Goal: Transaction & Acquisition: Purchase product/service

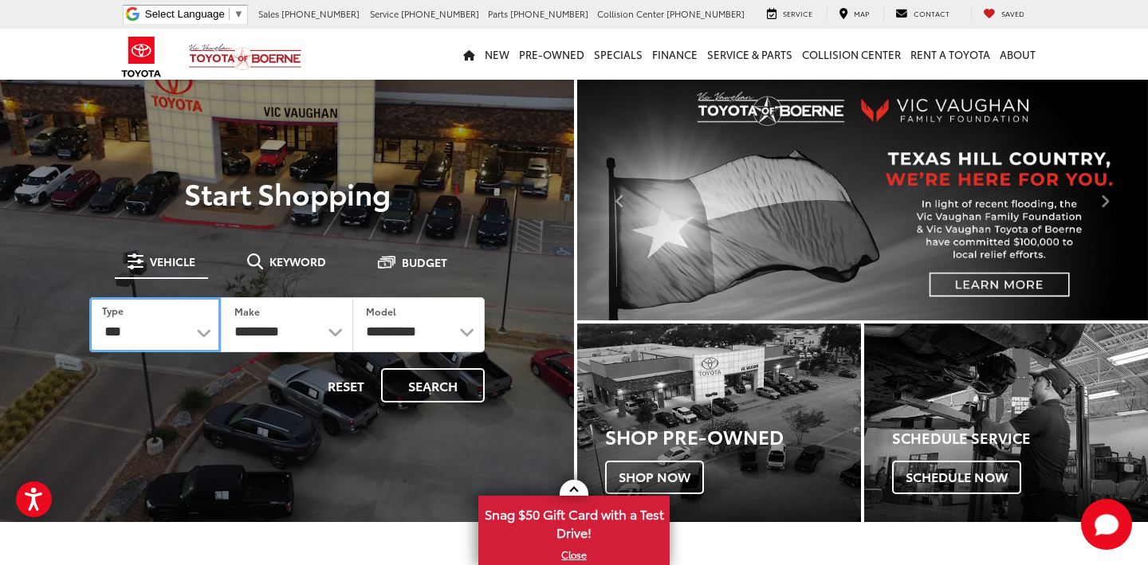
select select "********"
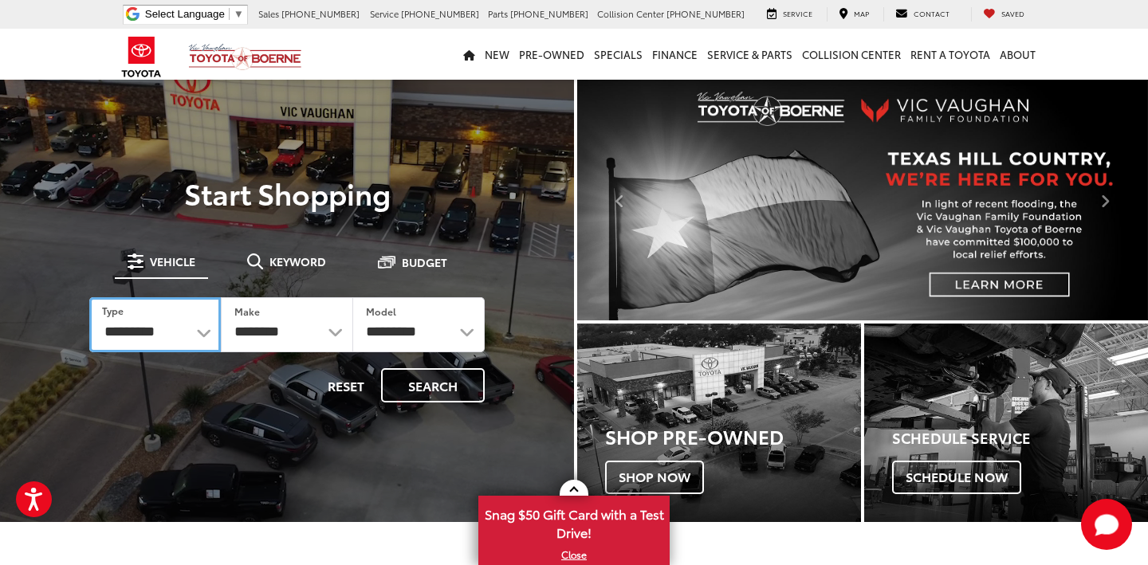
select select "******"
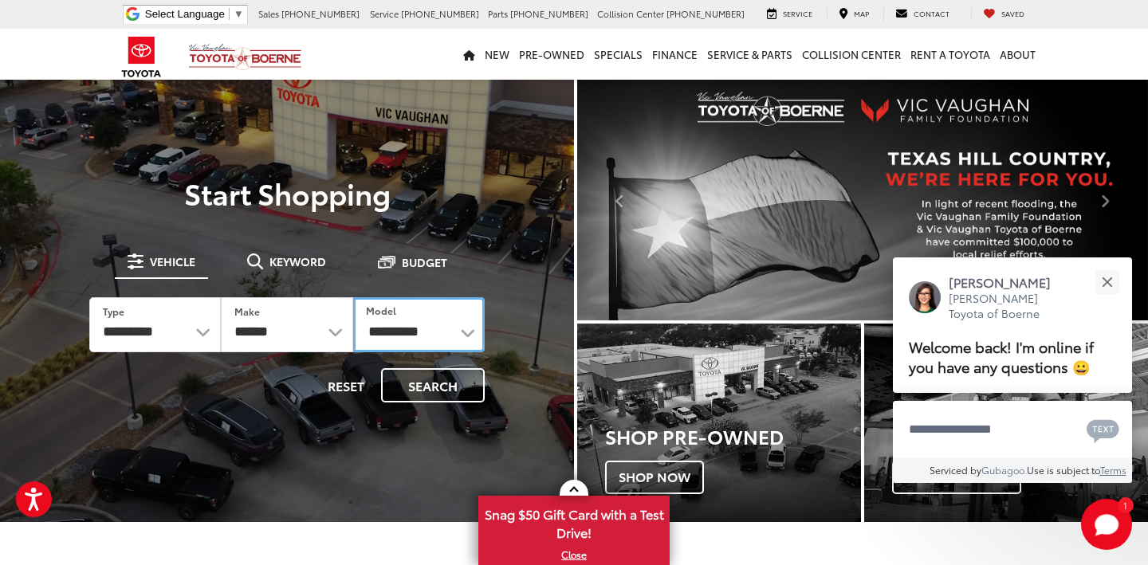
select select "*****"
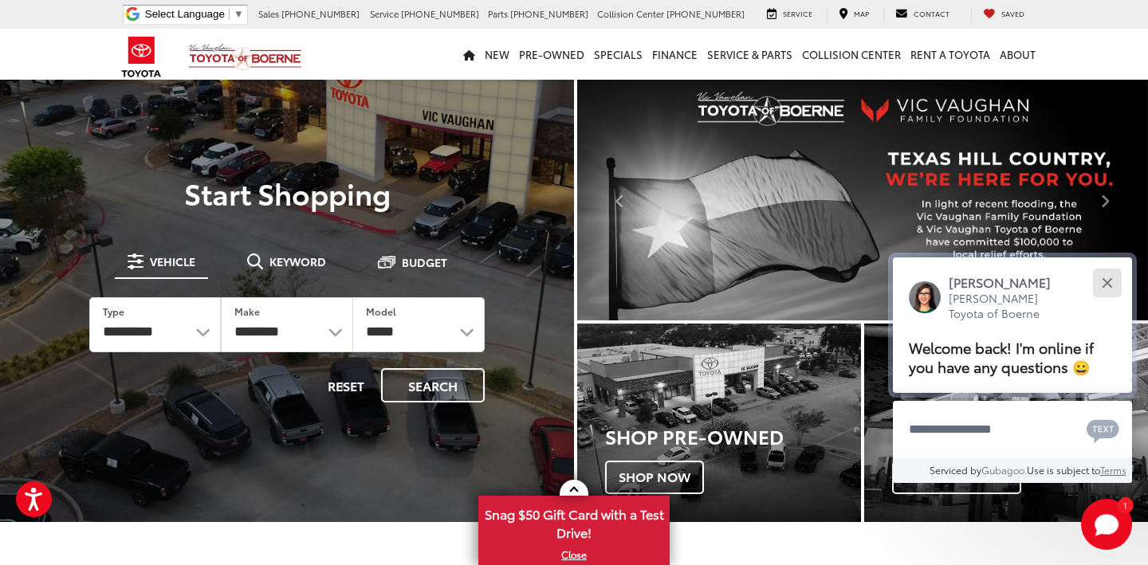
click at [1108, 284] on div "Close" at bounding box center [1106, 282] width 10 height 10
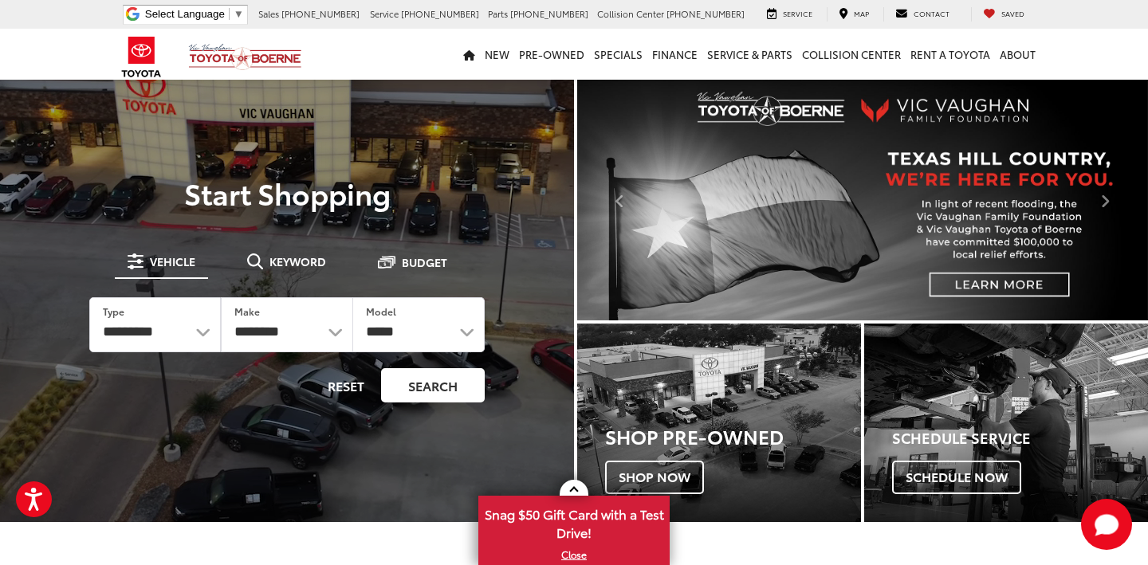
click at [450, 379] on button "Search" at bounding box center [433, 385] width 104 height 34
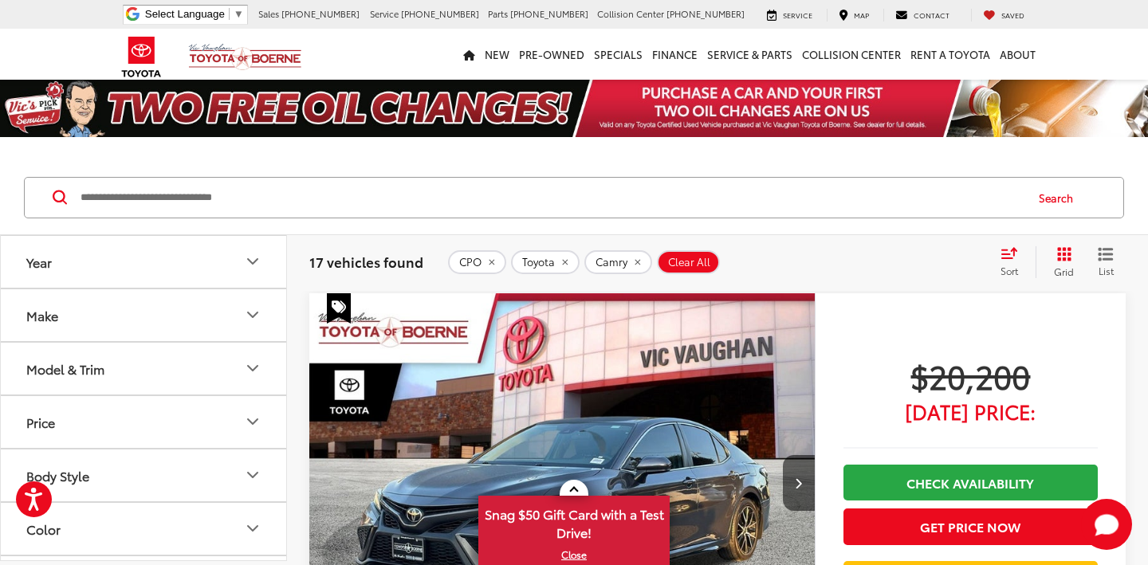
click at [245, 261] on icon "Year" at bounding box center [252, 261] width 19 height 19
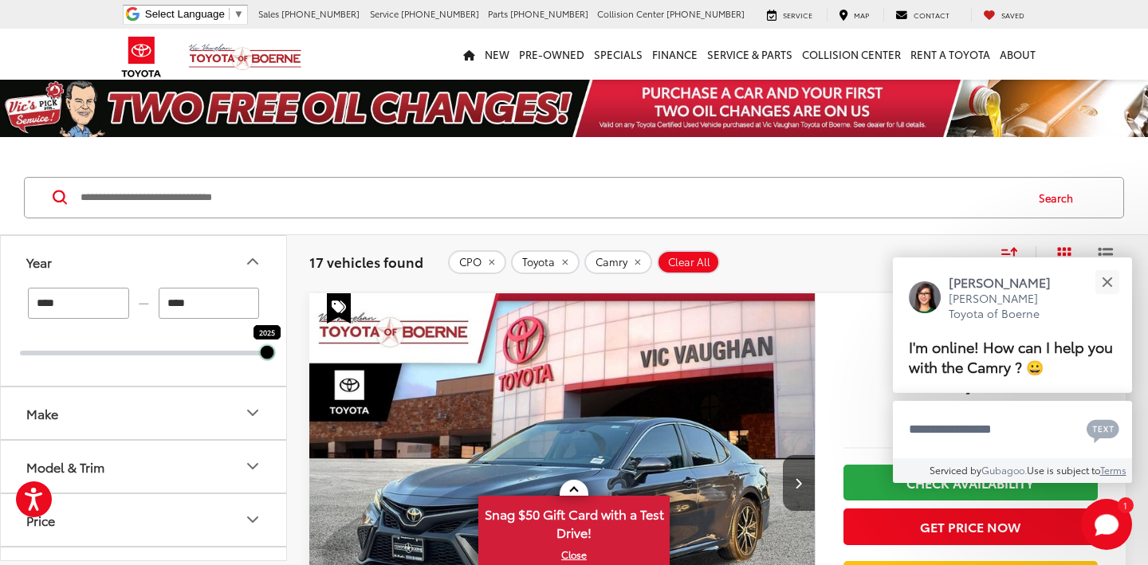
drag, startPoint x: 20, startPoint y: 352, endPoint x: 268, endPoint y: 353, distance: 247.9
click at [268, 353] on div at bounding box center [267, 352] width 13 height 13
type input "****"
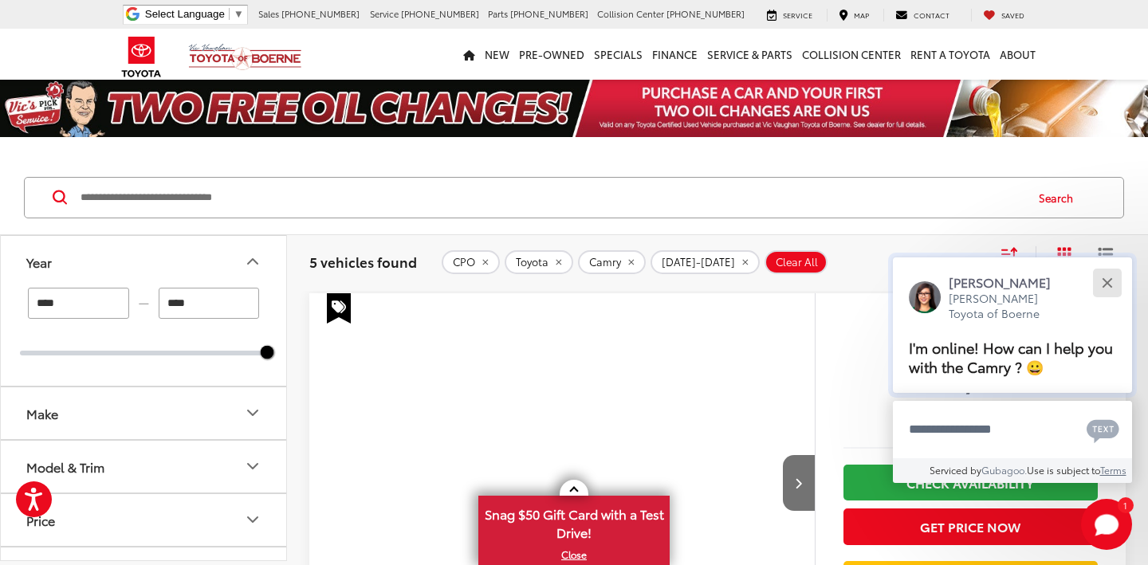
click at [1111, 286] on button "Close" at bounding box center [1107, 282] width 34 height 34
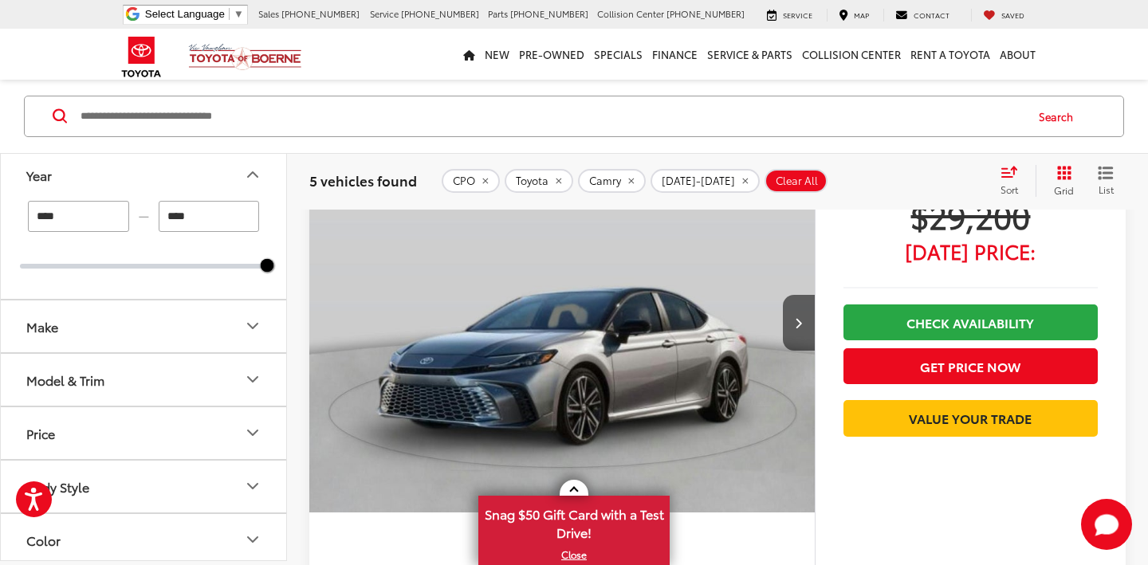
scroll to position [2214, 0]
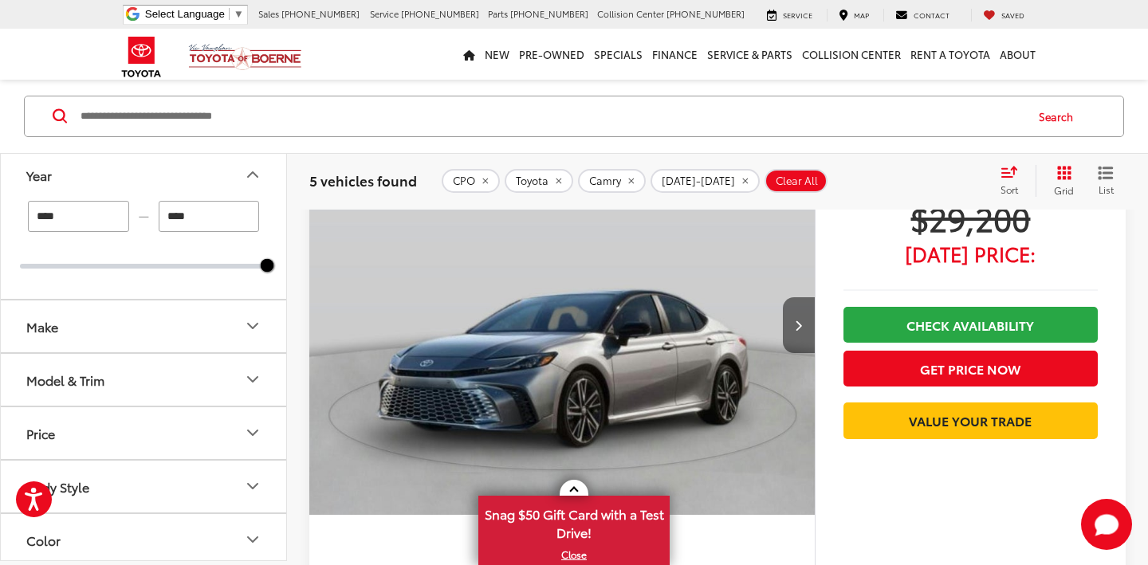
click at [799, 320] on icon "Next image" at bounding box center [798, 325] width 7 height 11
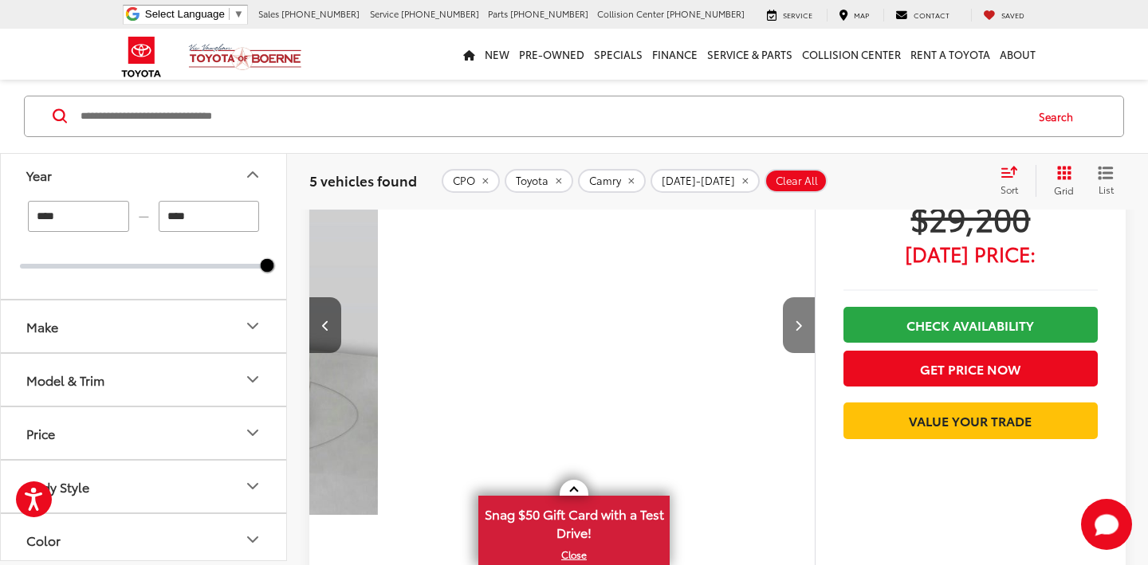
scroll to position [0, 508]
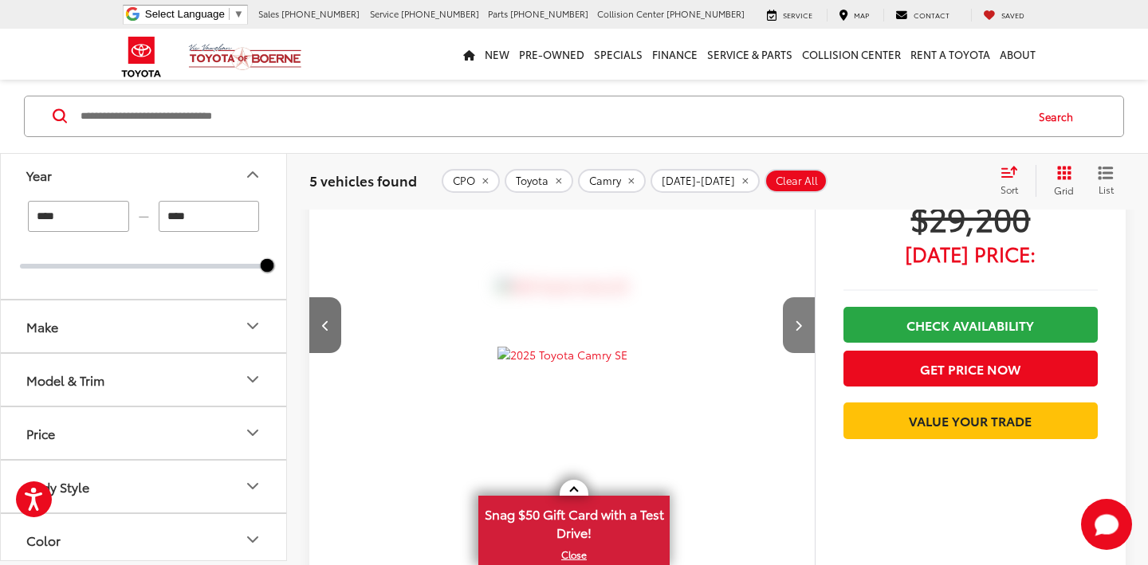
click at [799, 320] on icon "Next image" at bounding box center [798, 325] width 7 height 11
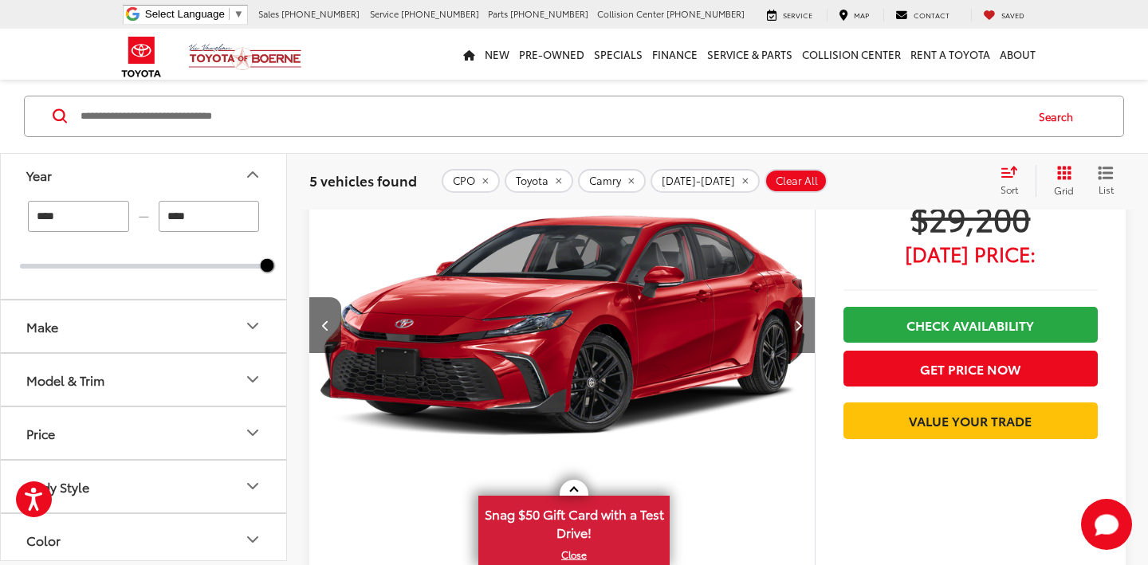
click at [799, 320] on icon "Next image" at bounding box center [798, 325] width 7 height 11
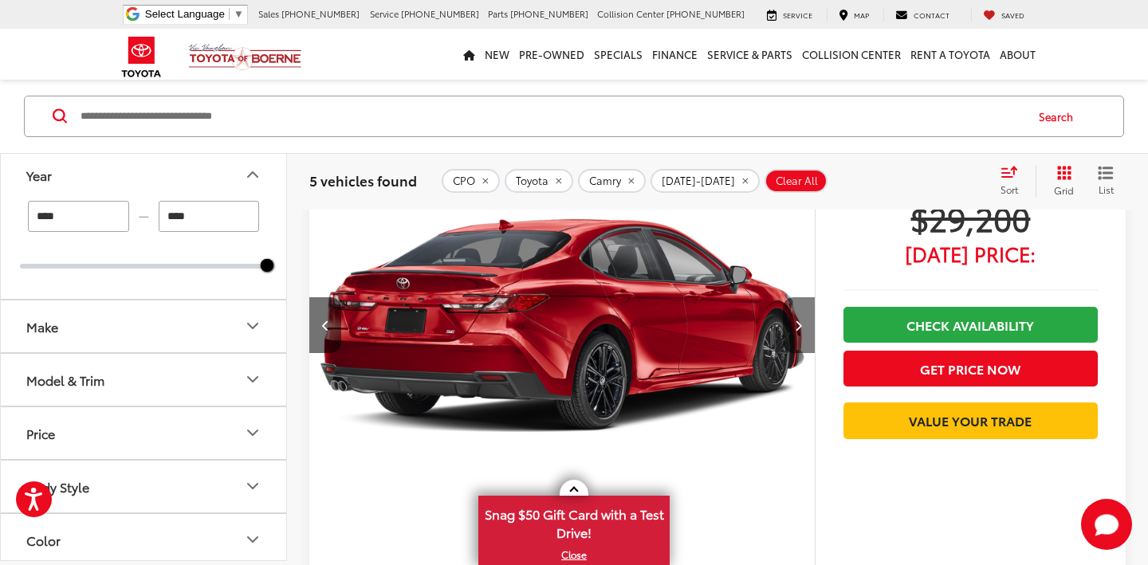
click at [799, 320] on icon "Next image" at bounding box center [798, 325] width 7 height 11
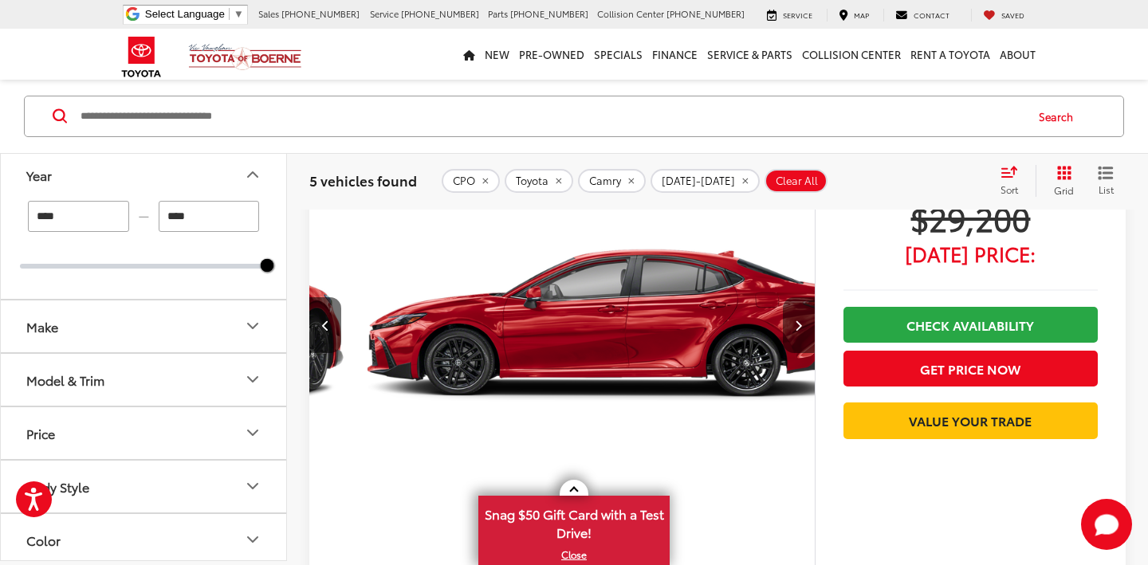
scroll to position [0, 2031]
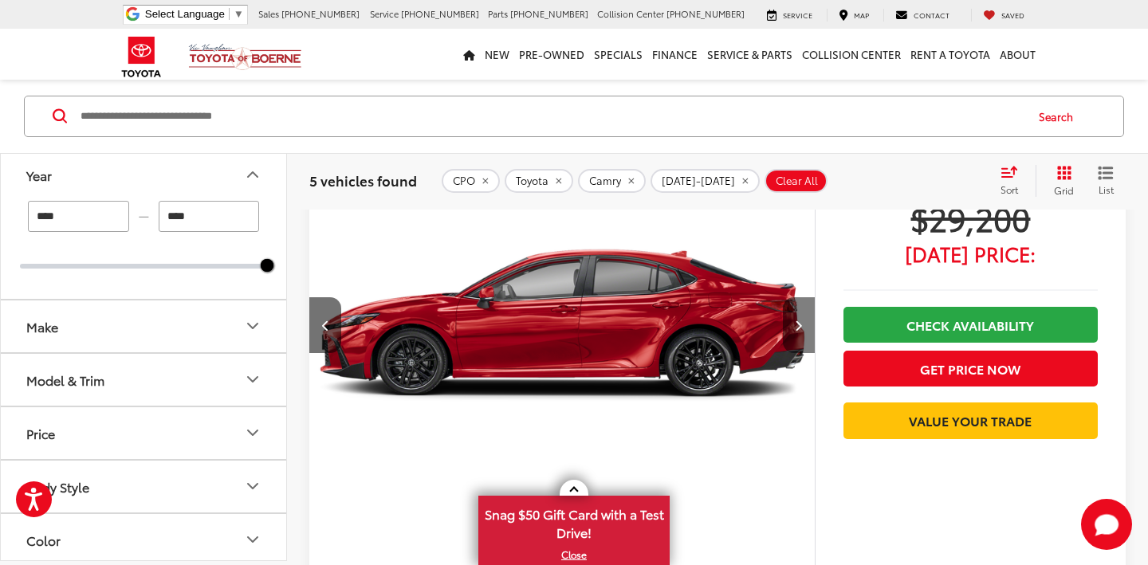
click at [799, 320] on icon "Next image" at bounding box center [798, 325] width 7 height 11
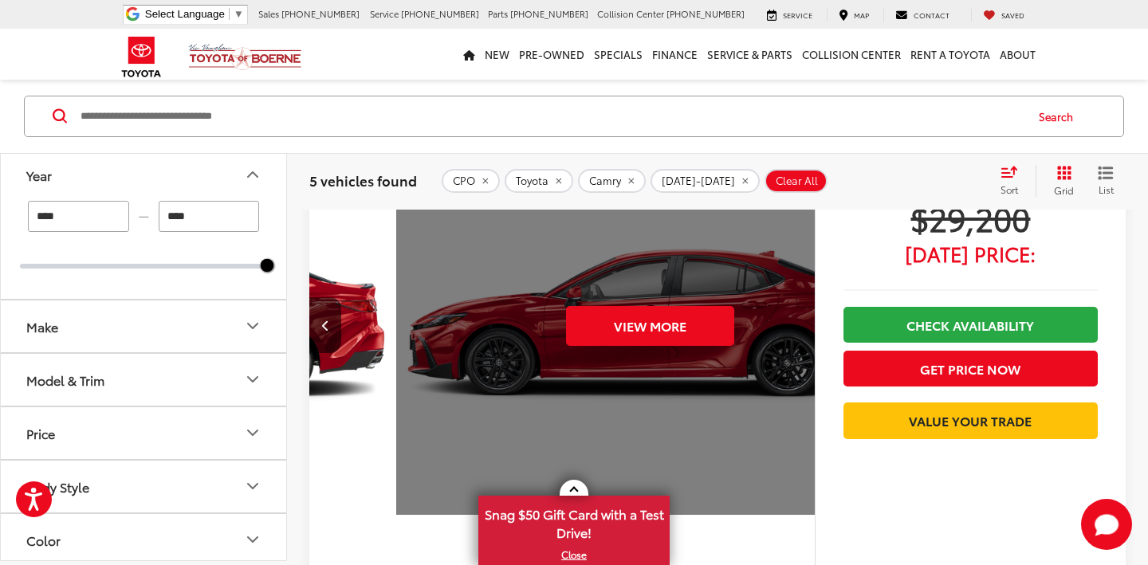
scroll to position [0, 2538]
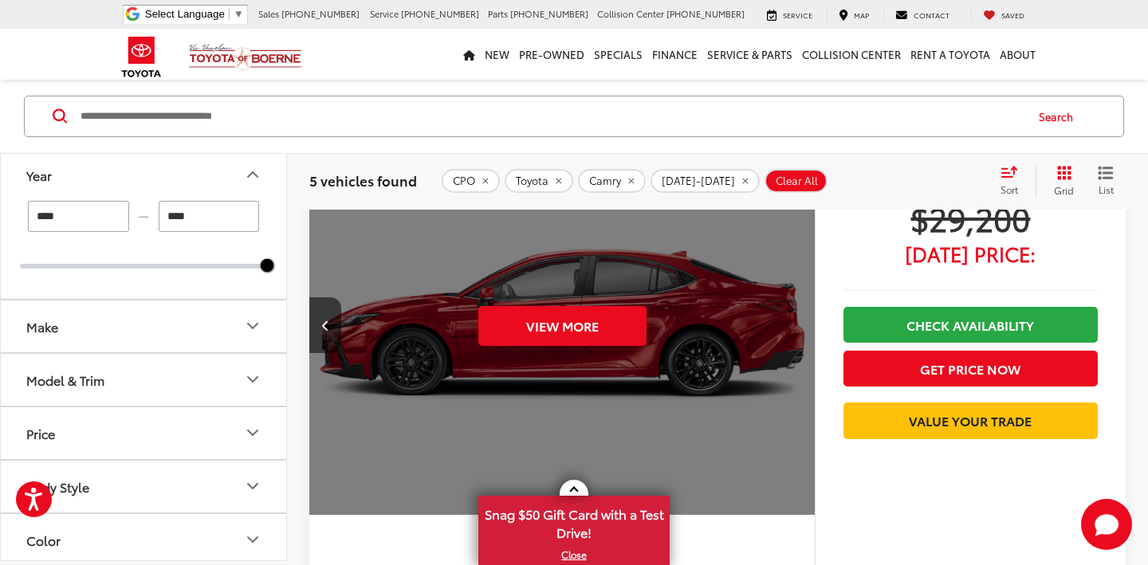
click at [799, 320] on div "View More" at bounding box center [562, 325] width 508 height 381
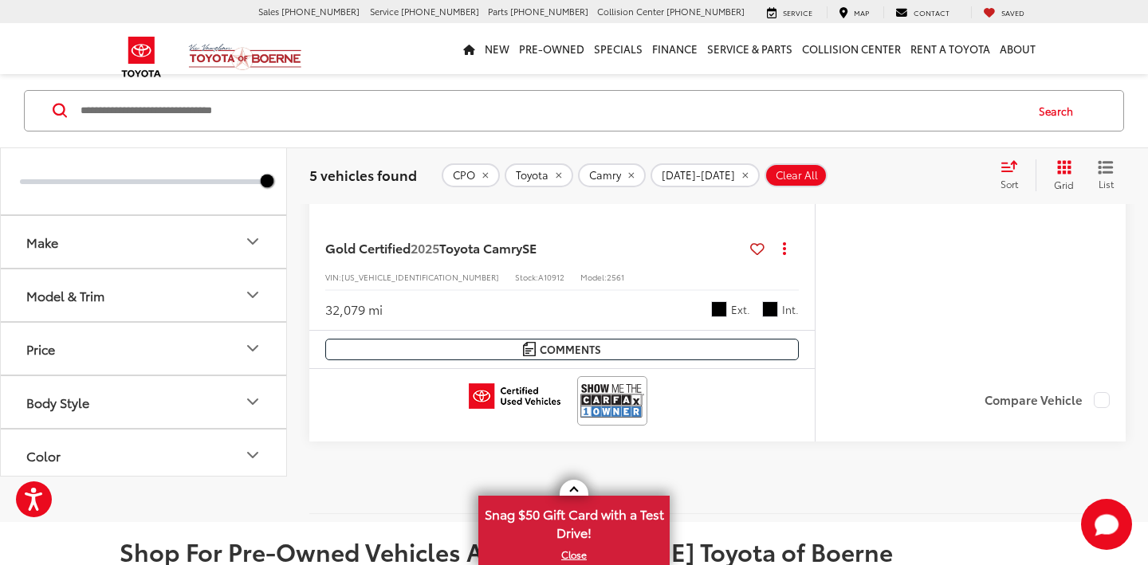
scroll to position [2691, 0]
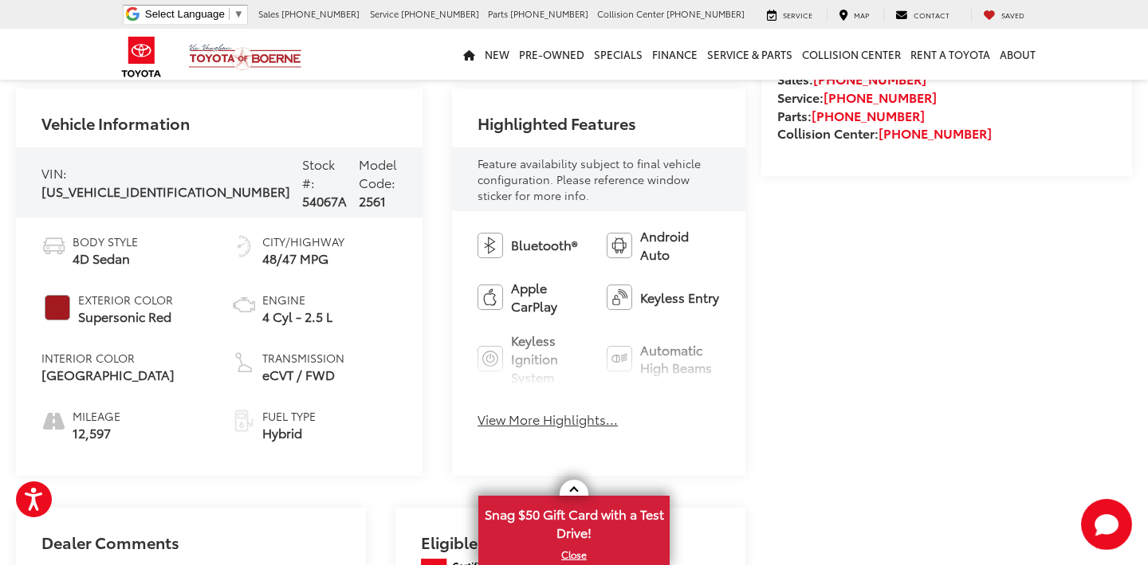
scroll to position [558, 0]
